Goal: Task Accomplishment & Management: Complete application form

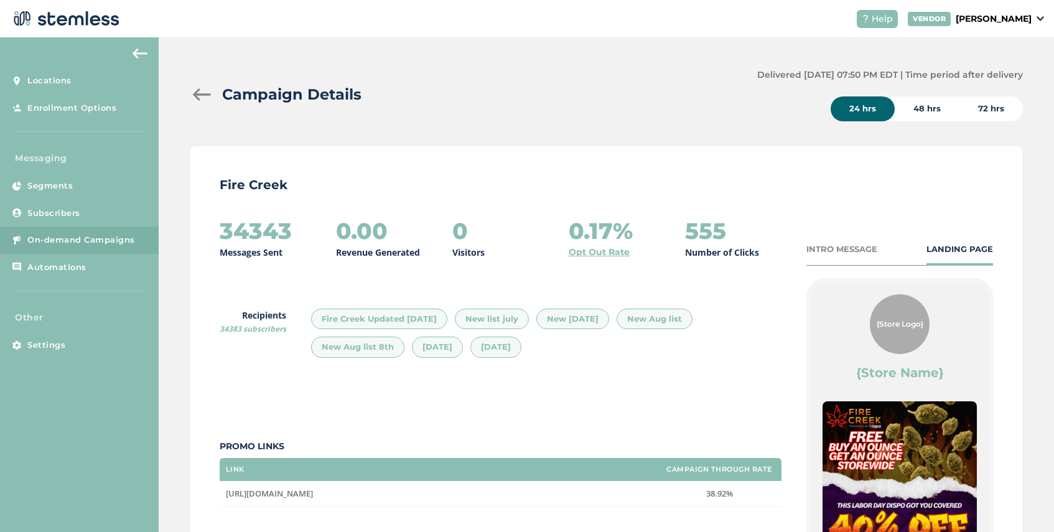
click at [85, 234] on span "On-demand Campaigns" at bounding box center [81, 240] width 108 height 12
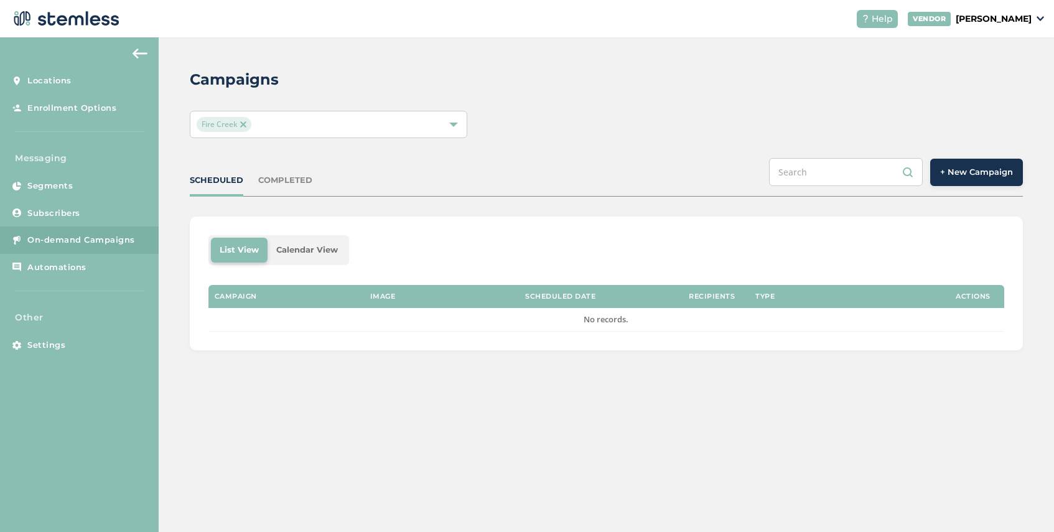
click at [976, 174] on span "+ New Campaign" at bounding box center [976, 172] width 73 height 12
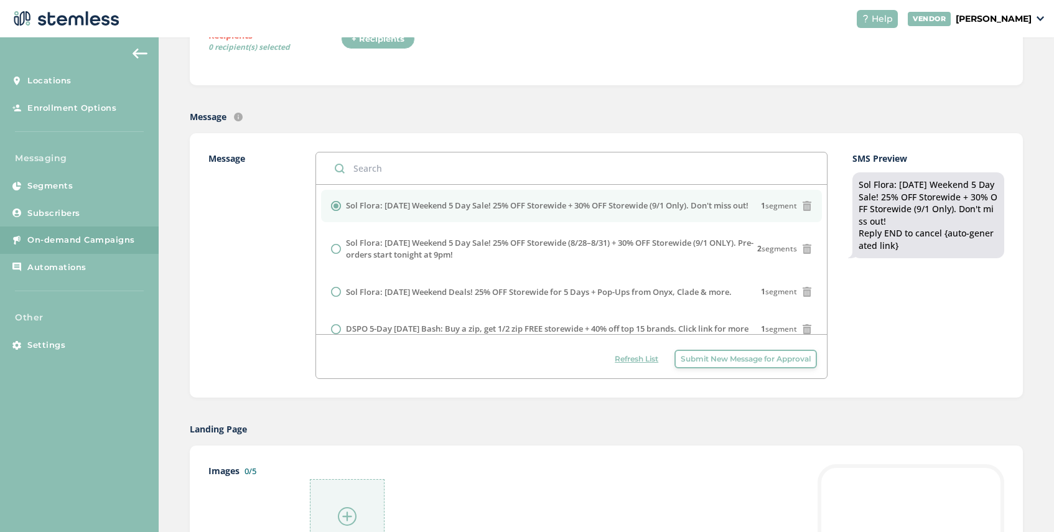
scroll to position [393, 0]
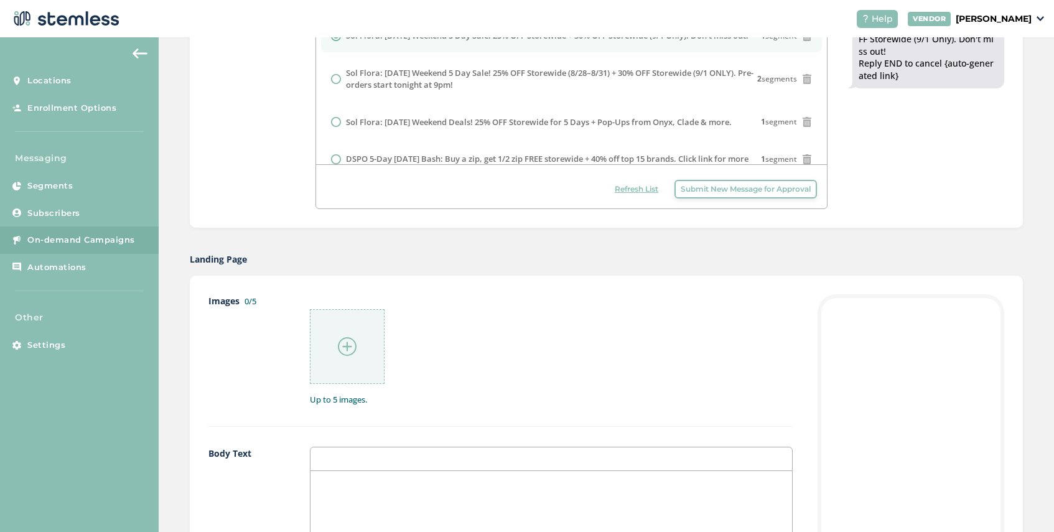
click at [708, 194] on span "Submit New Message for Approval" at bounding box center [745, 188] width 130 height 11
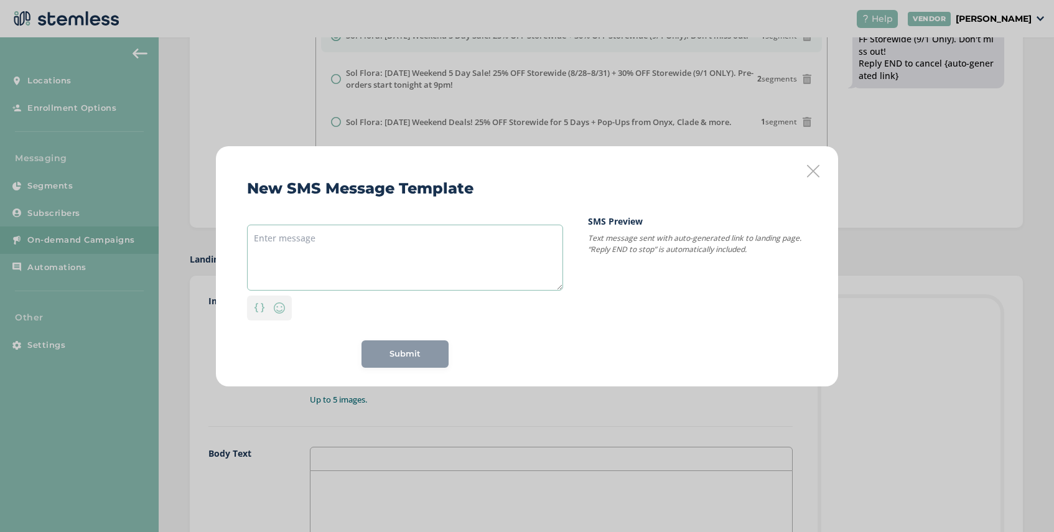
click at [332, 238] on textarea at bounding box center [405, 258] width 316 height 66
paste textarea "Two day special from Nexleaf and Live Source - tap for more info"
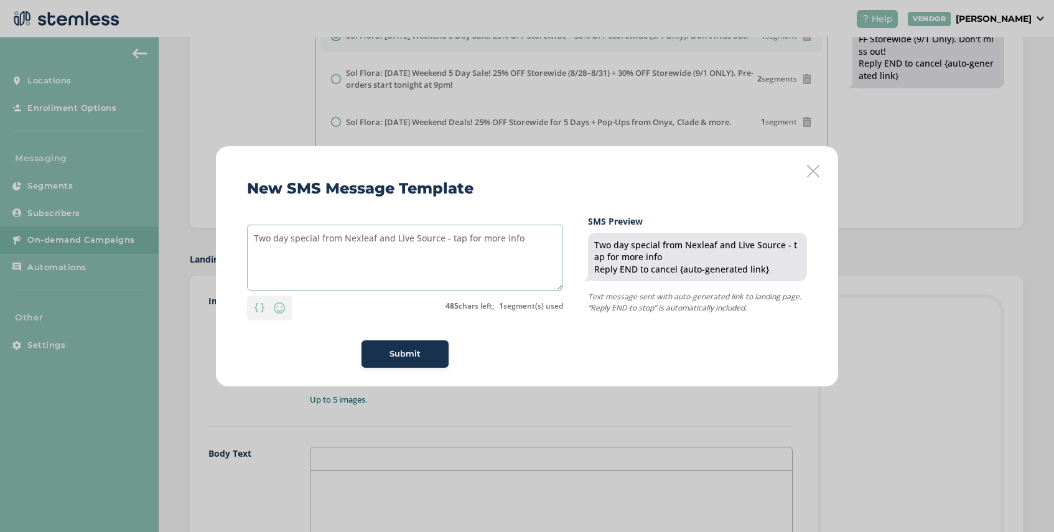
click at [371, 240] on textarea "Two day special from Nexleaf and Live Source - tap for more info" at bounding box center [405, 258] width 316 height 66
click at [437, 241] on textarea "Two day special from Nexlef and Live Source - tap for more info" at bounding box center [405, 258] width 316 height 66
click at [514, 241] on textarea "Two day special from Nexlef and Live Source! Tap for more info" at bounding box center [405, 258] width 316 height 66
click at [461, 238] on textarea "Two day special from Nexlef and Live Source! Tap for more info." at bounding box center [405, 258] width 316 height 66
drag, startPoint x: 512, startPoint y: 239, endPoint x: 489, endPoint y: 241, distance: 23.1
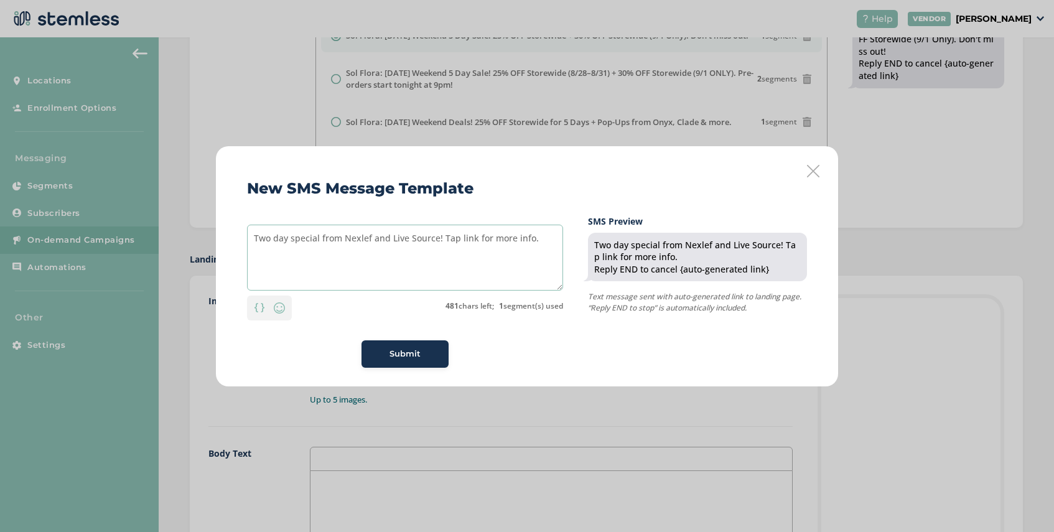
click at [489, 241] on textarea "Two day special from Nexlef and Live Source! Tap link for more info." at bounding box center [405, 258] width 316 height 66
type textarea "Two day special from Nexlef and Live Source! Tap link for all the info!"
click at [391, 355] on span "Submit" at bounding box center [404, 354] width 31 height 12
